Goal: Task Accomplishment & Management: Complete application form

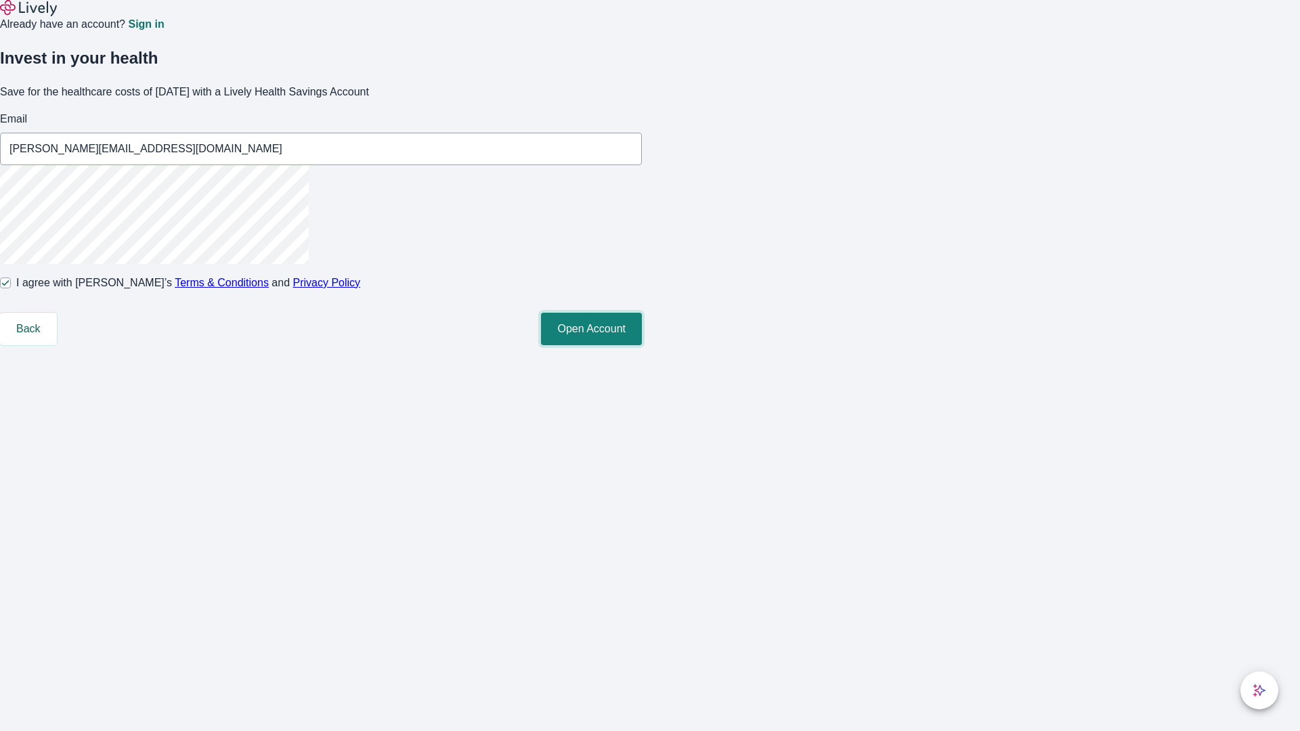
click at [642, 345] on button "Open Account" at bounding box center [591, 329] width 101 height 33
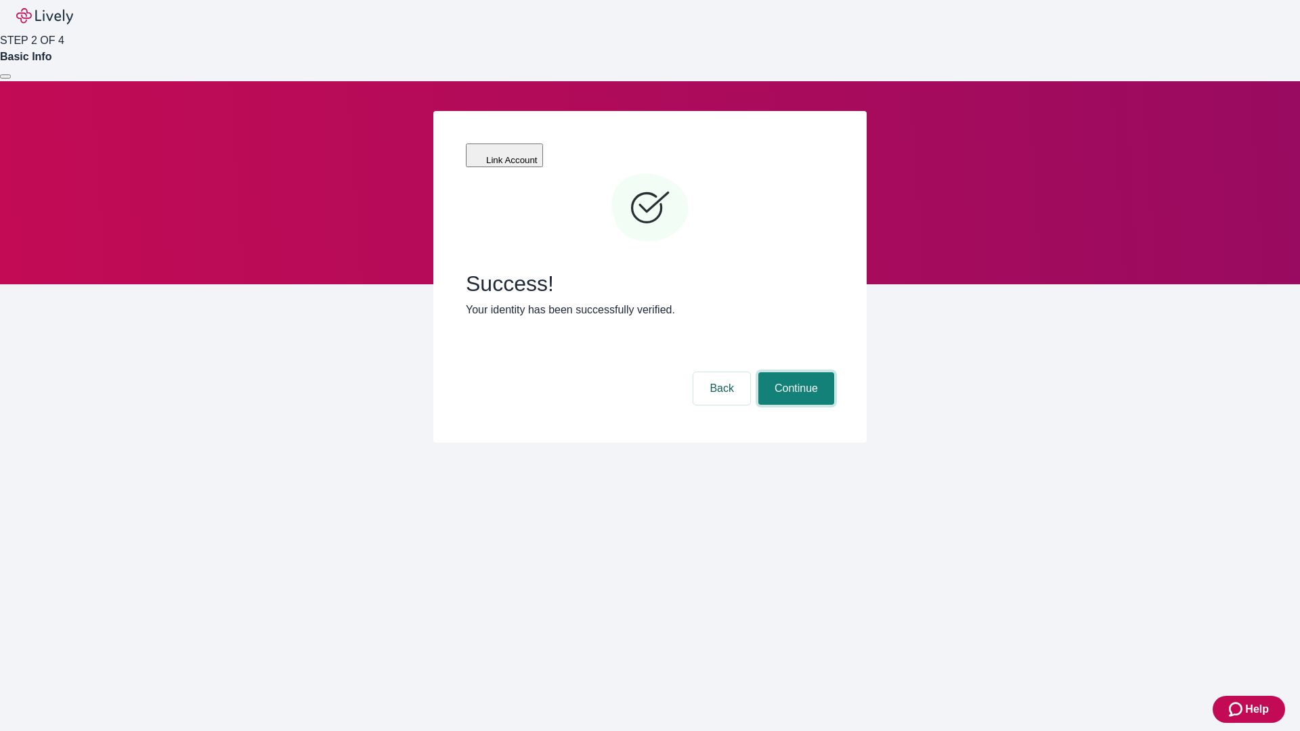
click at [794, 373] on button "Continue" at bounding box center [797, 389] width 76 height 33
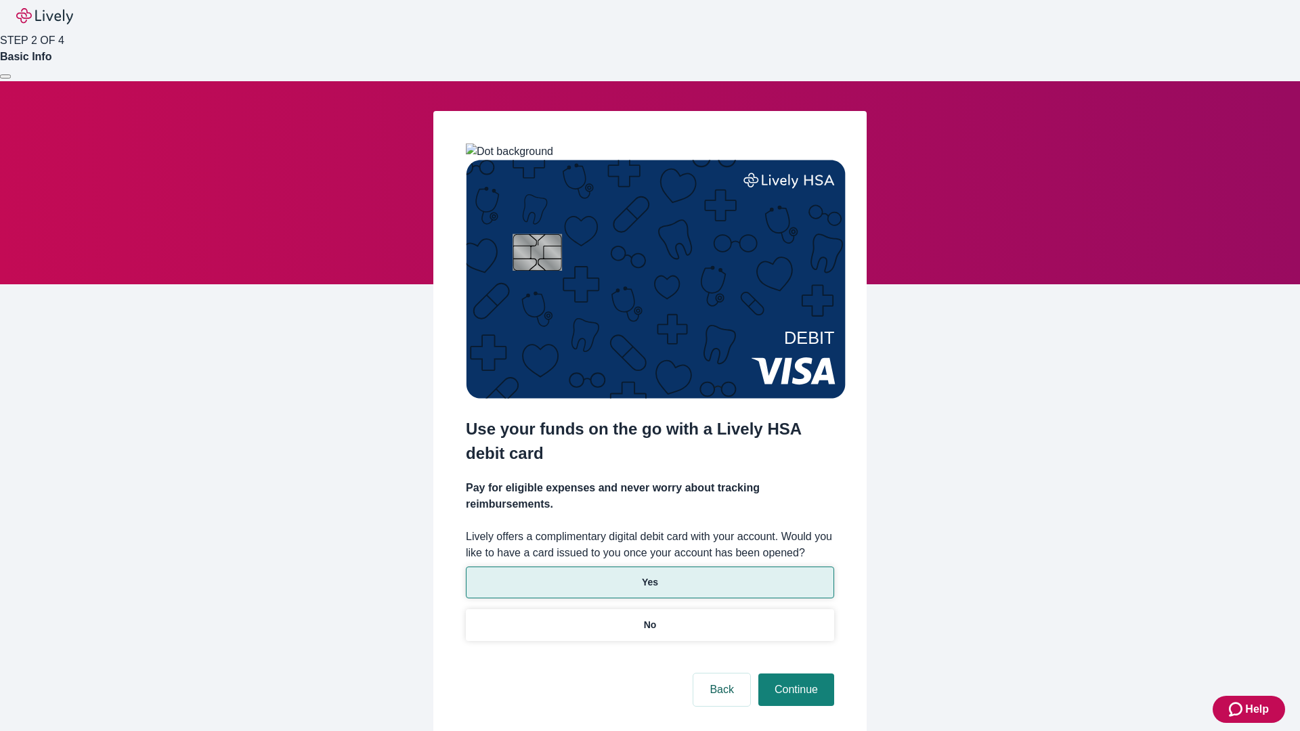
click at [650, 576] on p "Yes" at bounding box center [650, 583] width 16 height 14
click at [794, 674] on button "Continue" at bounding box center [797, 690] width 76 height 33
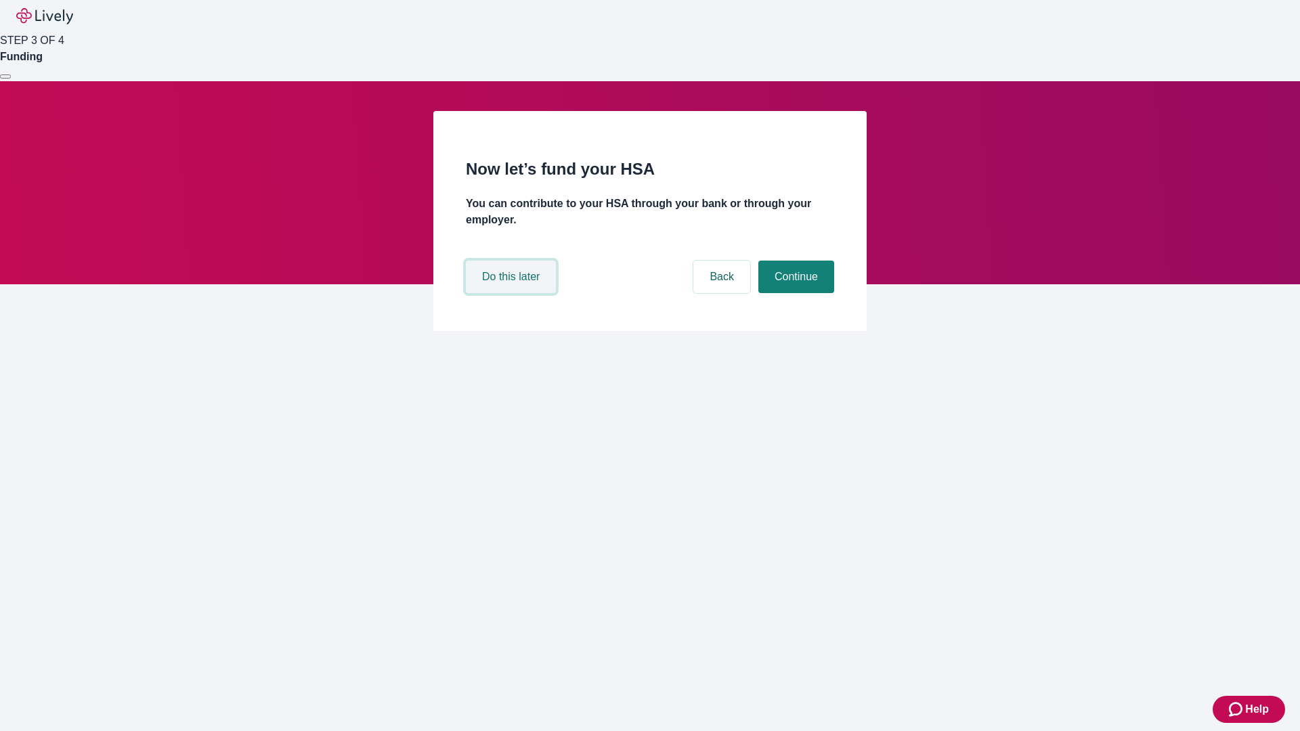
click at [513, 293] on button "Do this later" at bounding box center [511, 277] width 90 height 33
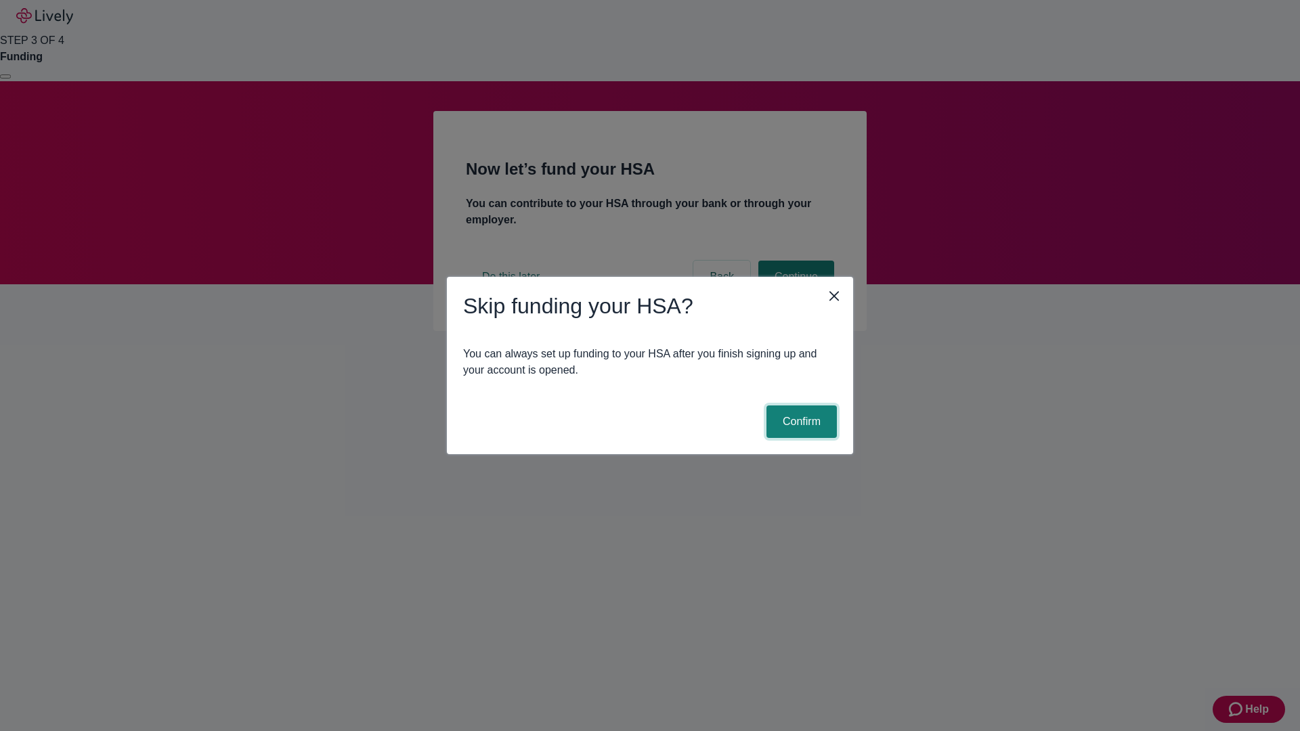
click at [800, 422] on button "Confirm" at bounding box center [802, 422] width 70 height 33
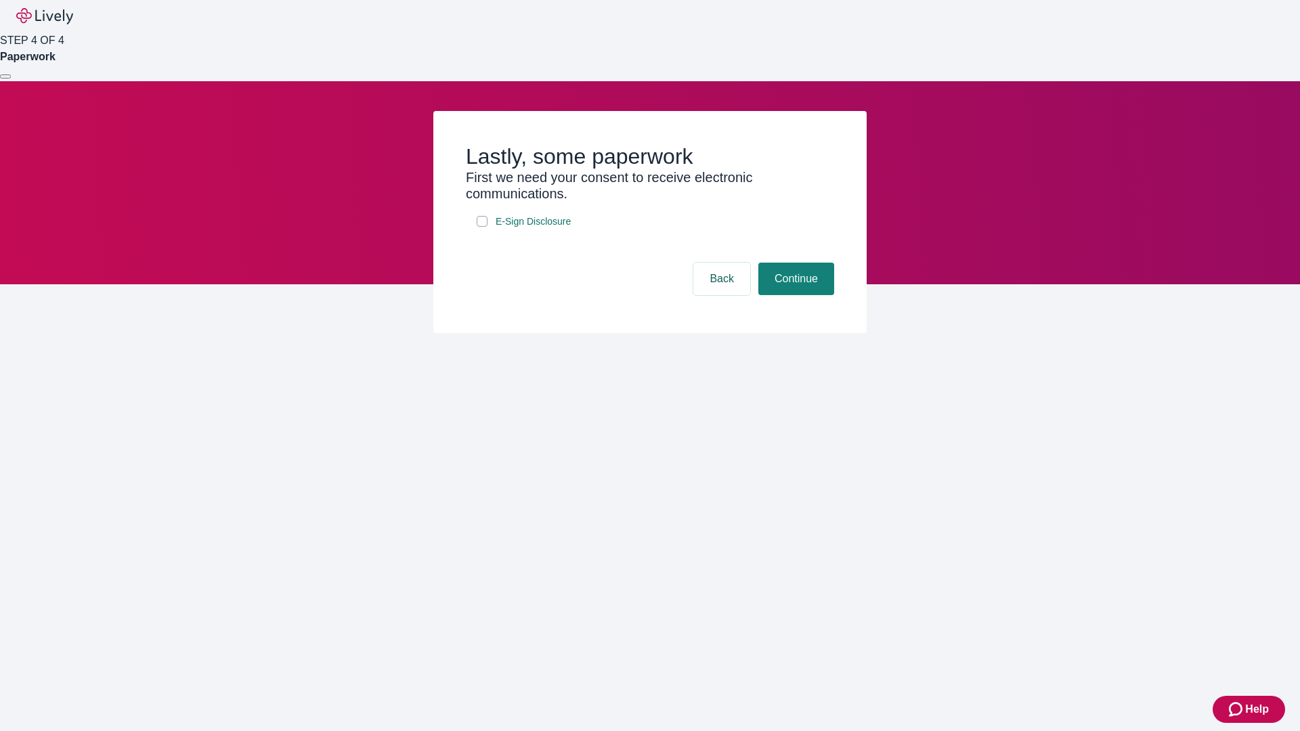
click at [482, 227] on input "E-Sign Disclosure" at bounding box center [482, 221] width 11 height 11
checkbox input "true"
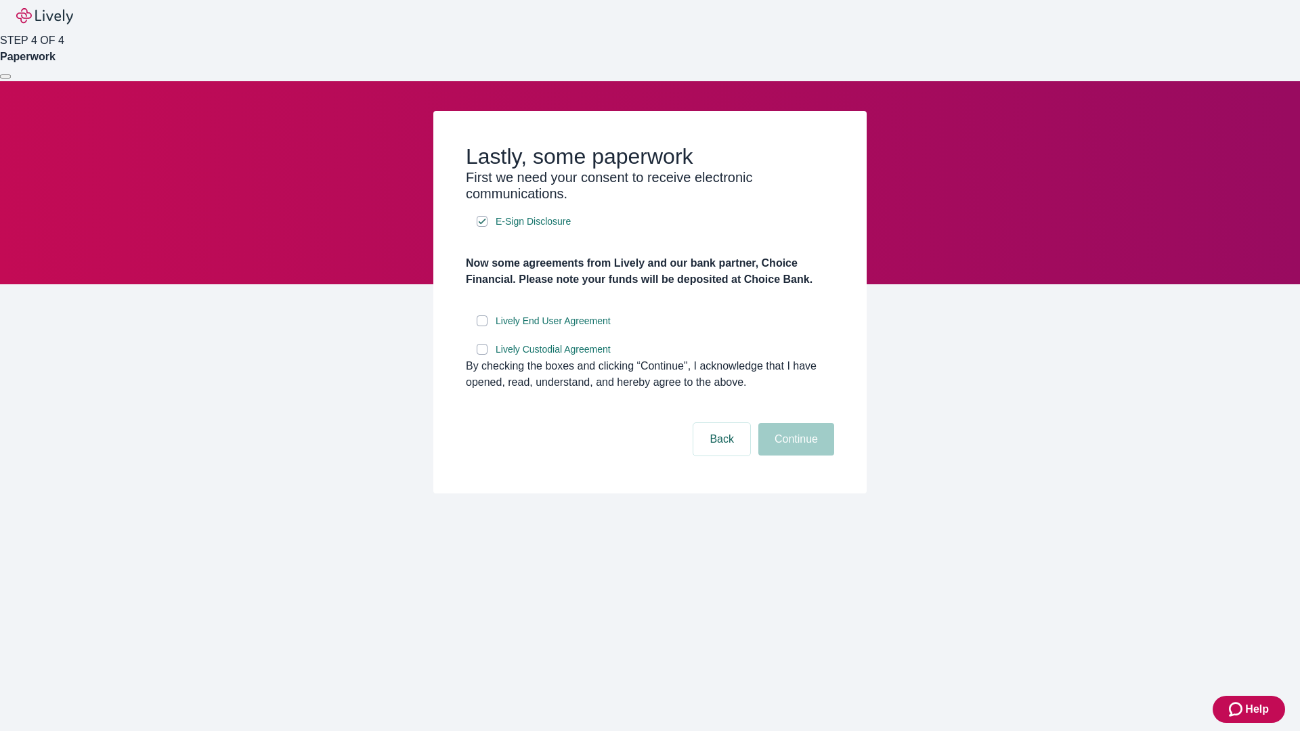
click at [482, 326] on input "Lively End User Agreement" at bounding box center [482, 321] width 11 height 11
checkbox input "true"
click at [482, 355] on input "Lively Custodial Agreement" at bounding box center [482, 349] width 11 height 11
checkbox input "true"
click at [794, 456] on button "Continue" at bounding box center [797, 439] width 76 height 33
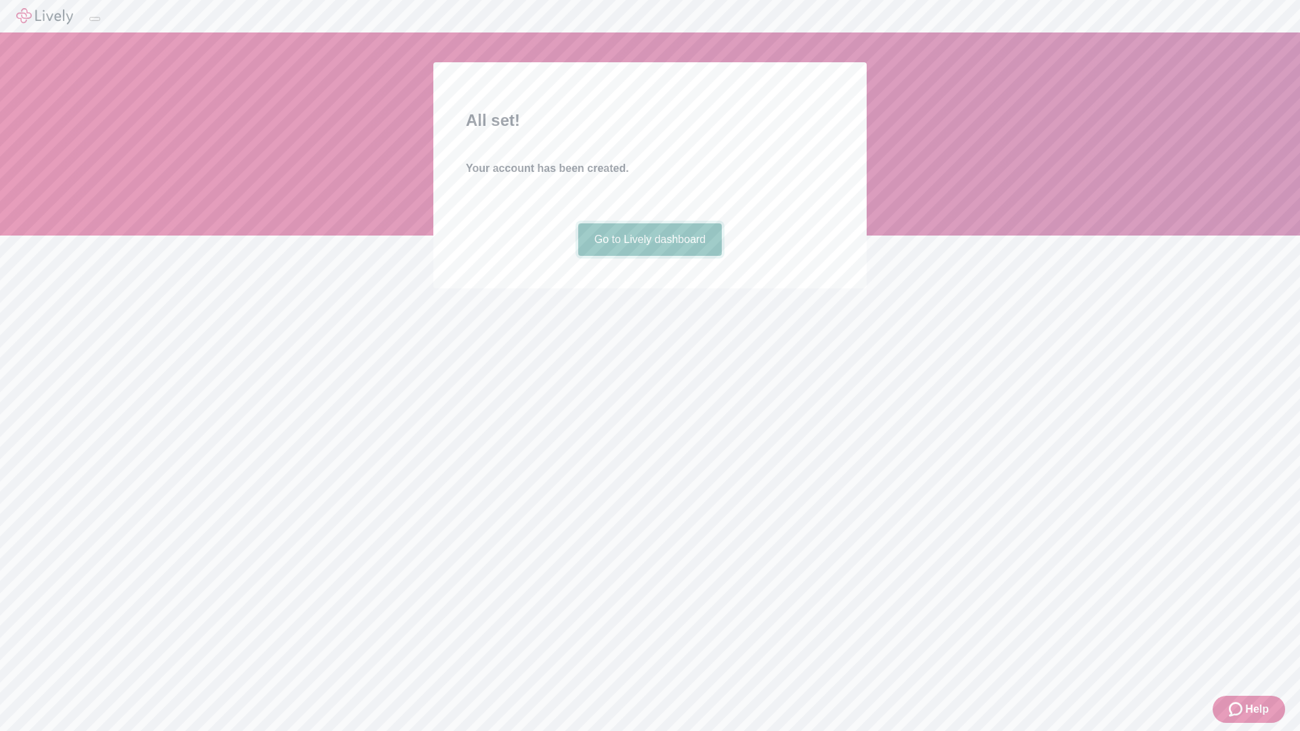
click at [650, 256] on link "Go to Lively dashboard" at bounding box center [650, 240] width 144 height 33
